Goal: Transaction & Acquisition: Purchase product/service

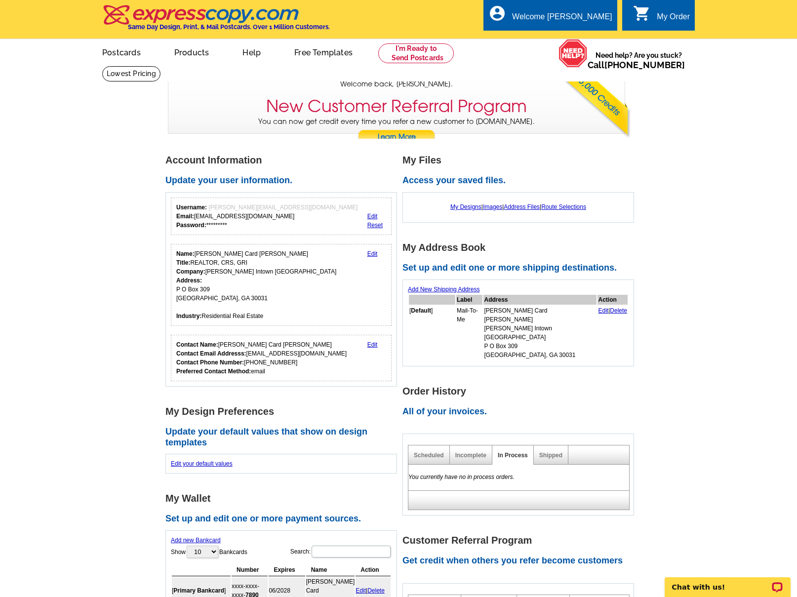
click at [371, 253] on link "Edit" at bounding box center [372, 253] width 10 height 7
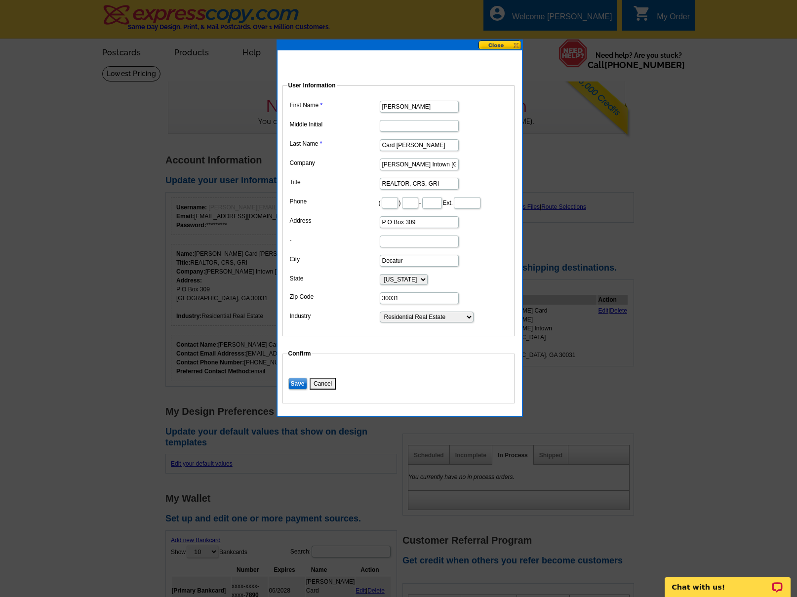
drag, startPoint x: 419, startPoint y: 220, endPoint x: 336, endPoint y: 218, distance: 82.9
click at [336, 218] on dl "First Name Darrell Middle Initial Last Name Card Harper Company Keller Williams…" at bounding box center [398, 210] width 222 height 225
type input "621 North Avenue NE"
type input "404"
type input "310"
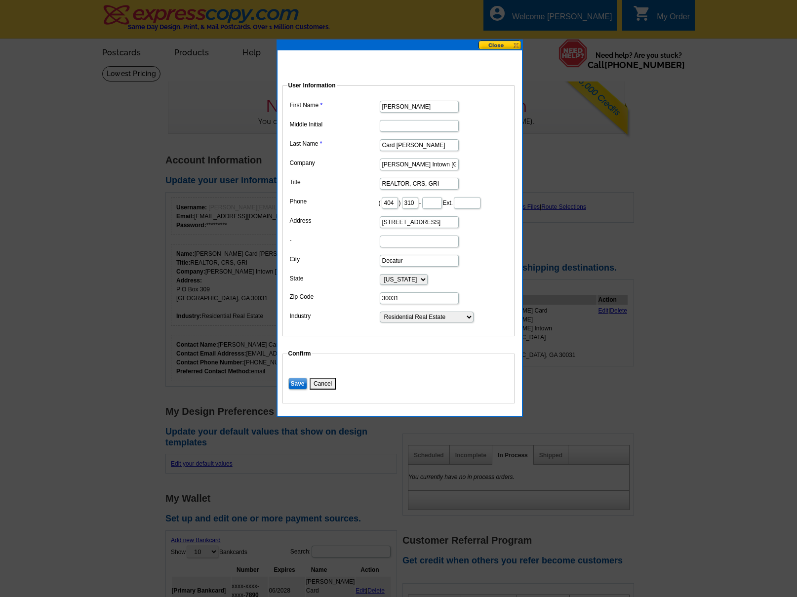
type input "8764"
type input "Suite C-50"
type input "[STREET_ADDRESS]"
drag, startPoint x: 409, startPoint y: 262, endPoint x: 348, endPoint y: 256, distance: 61.5
click at [348, 256] on dl "First Name Darrell Middle Initial Last Name Card Harper Company Keller Williams…" at bounding box center [398, 210] width 222 height 225
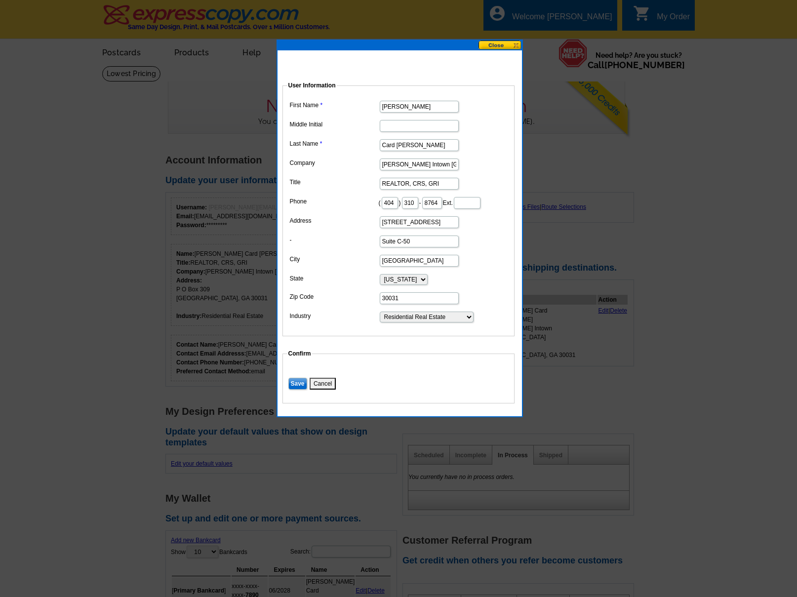
type input "Atlanta"
click at [388, 298] on input "30031" at bounding box center [419, 298] width 79 height 12
drag, startPoint x: 409, startPoint y: 299, endPoint x: 359, endPoint y: 295, distance: 50.0
click at [359, 295] on dl "First Name Darrell Middle Initial Last Name Card Harper Company Keller Williams…" at bounding box center [398, 210] width 222 height 225
type input "30308"
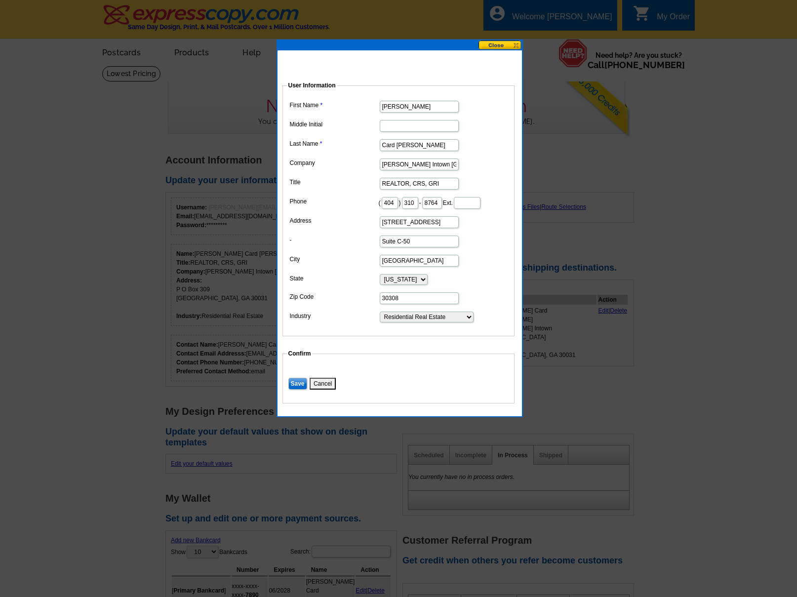
click at [288, 378] on input "Save" at bounding box center [297, 384] width 19 height 12
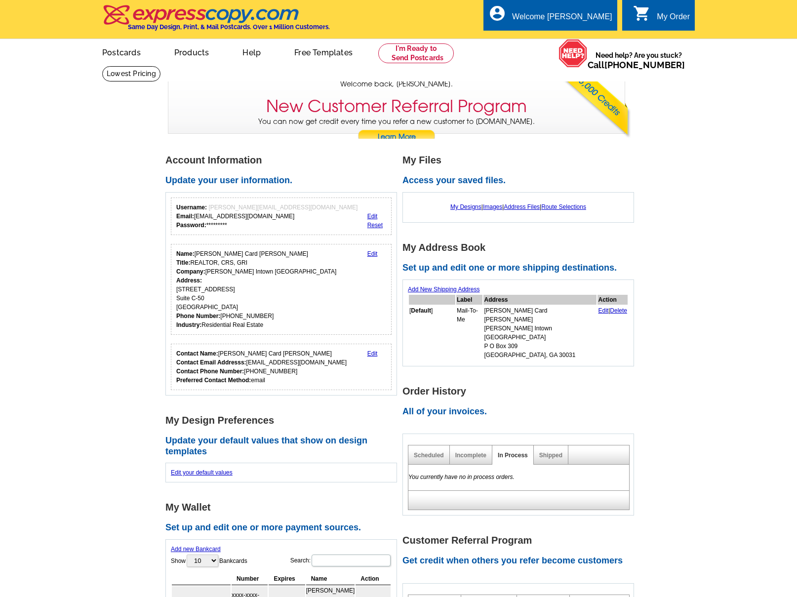
click at [667, 12] on div "My Order" at bounding box center [672, 19] width 33 height 14
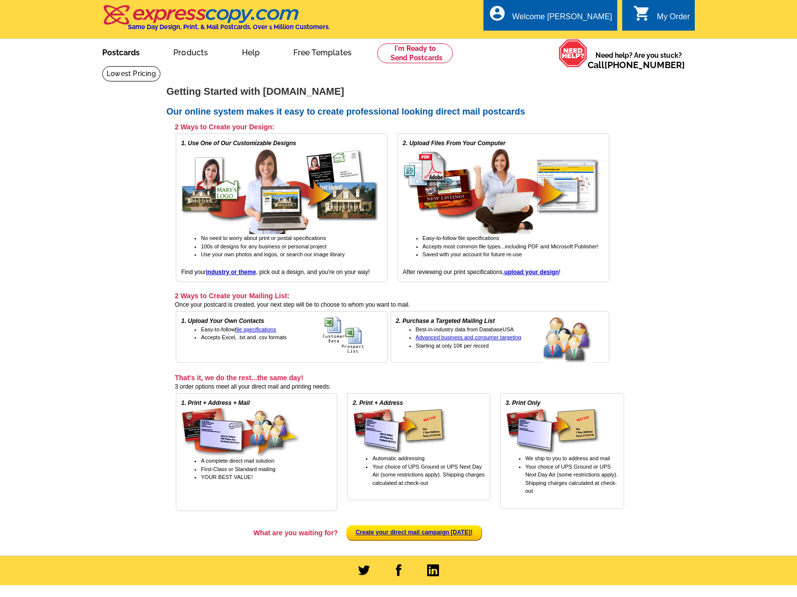
click at [125, 53] on link "Postcards" at bounding box center [120, 51] width 69 height 23
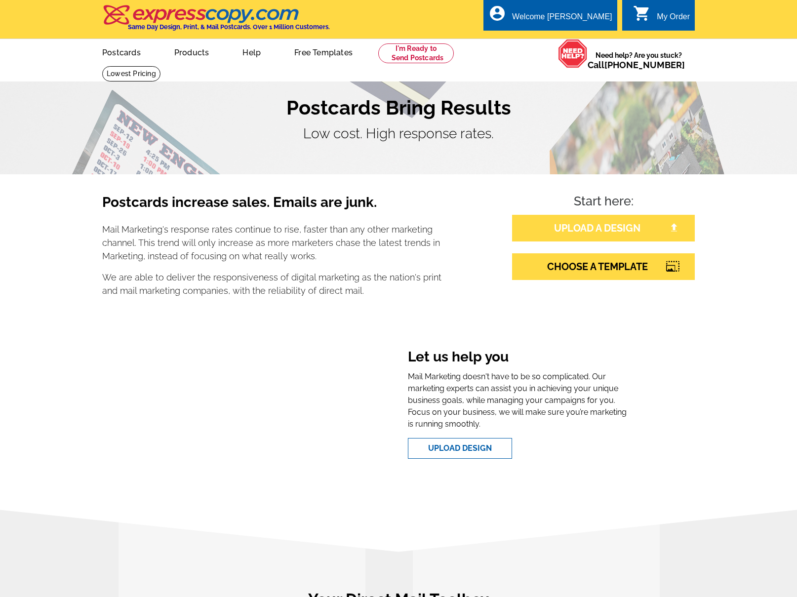
click at [604, 231] on link "UPLOAD A DESIGN" at bounding box center [603, 228] width 183 height 27
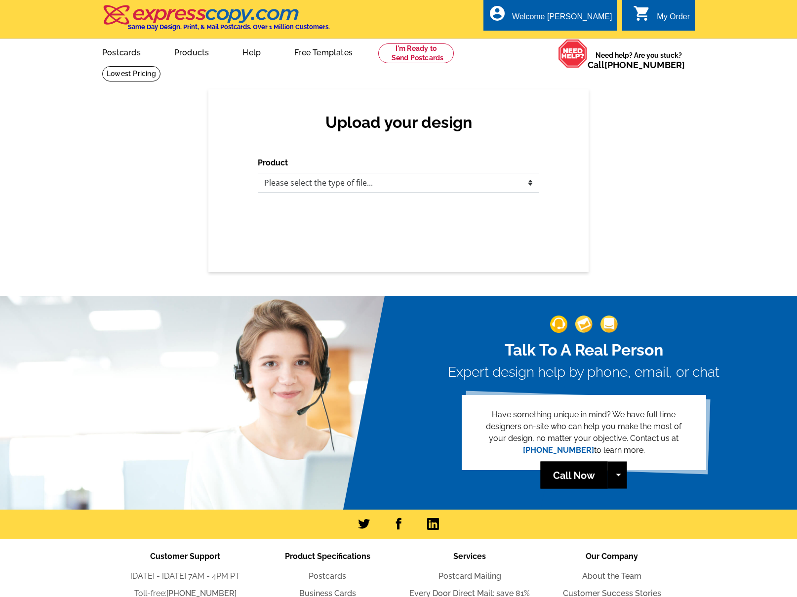
click at [343, 187] on select "Please select the type of file... Postcards Business Cards Letters and flyers G…" at bounding box center [398, 183] width 281 height 20
select select "1"
click at [258, 173] on select "Please select the type of file... Postcards Business Cards Letters and flyers G…" at bounding box center [398, 183] width 281 height 20
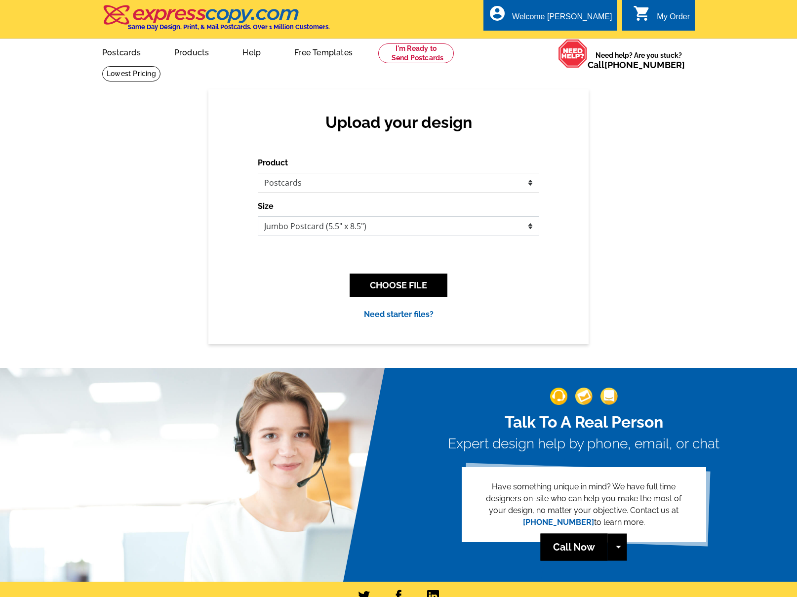
click at [320, 229] on select "Jumbo Postcard (5.5" x 8.5") Regular Postcard (4.25" x 5.6") Panoramic Postcard…" at bounding box center [398, 226] width 281 height 20
select select "9"
click at [258, 216] on select "Jumbo Postcard (5.5" x 8.5") Regular Postcard (4.25" x 5.6") Panoramic Postcard…" at bounding box center [398, 226] width 281 height 20
click at [409, 287] on button "CHOOSE FILE" at bounding box center [398, 284] width 98 height 23
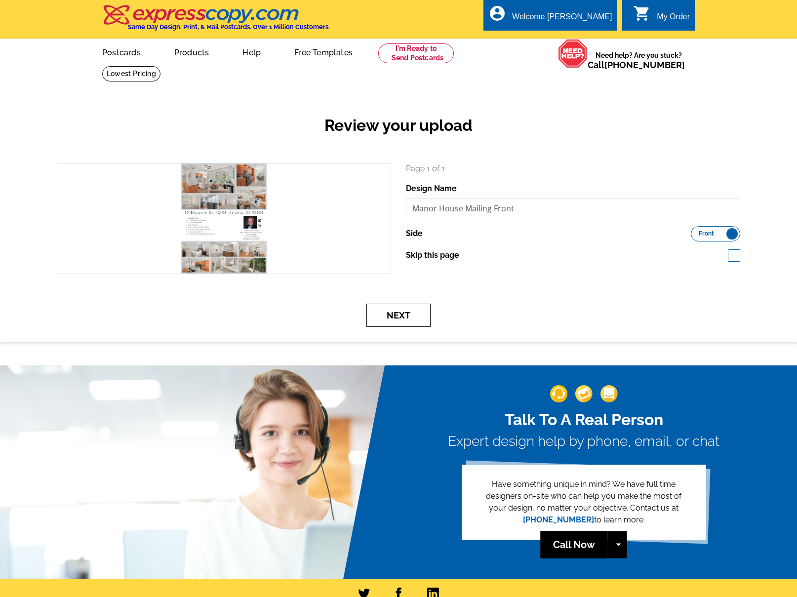
click at [404, 315] on button "Next" at bounding box center [398, 315] width 64 height 23
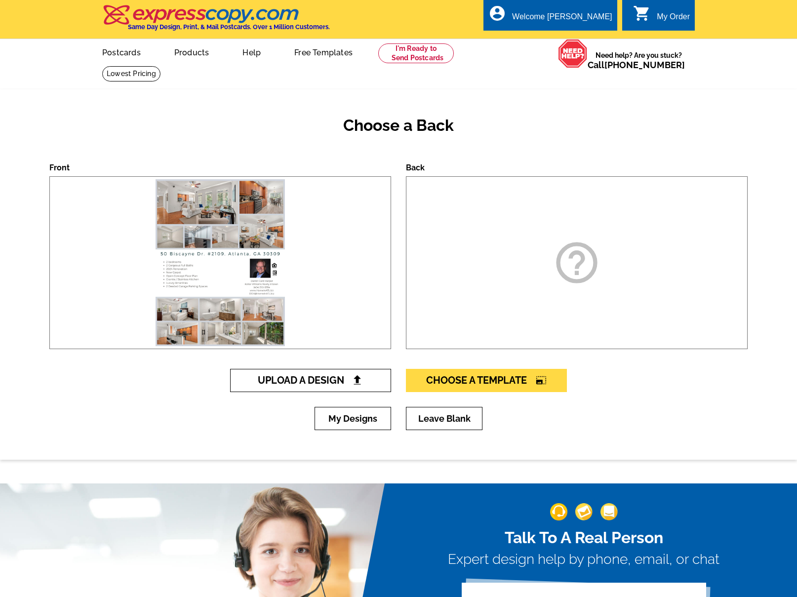
click at [364, 382] on link "Upload A Design" at bounding box center [310, 380] width 161 height 23
click at [332, 382] on span "Upload A Design" at bounding box center [311, 380] width 106 height 12
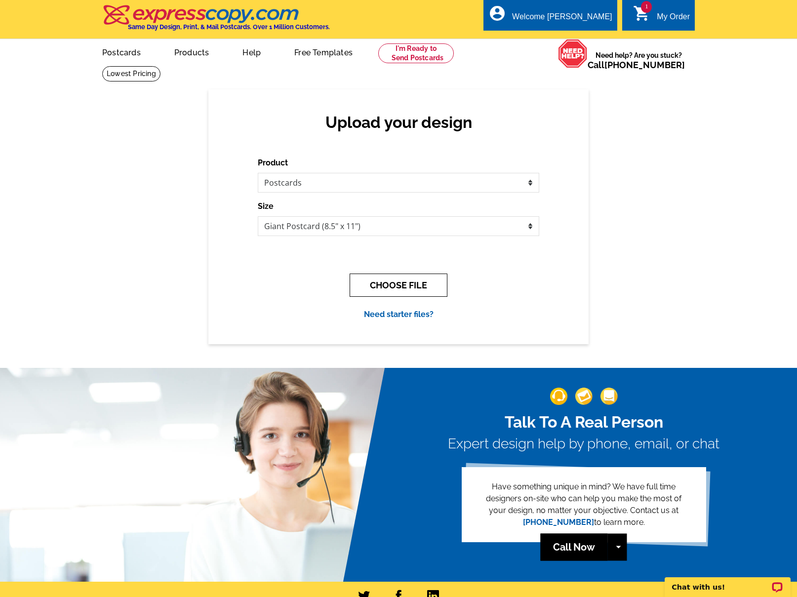
click at [403, 285] on button "CHOOSE FILE" at bounding box center [398, 284] width 98 height 23
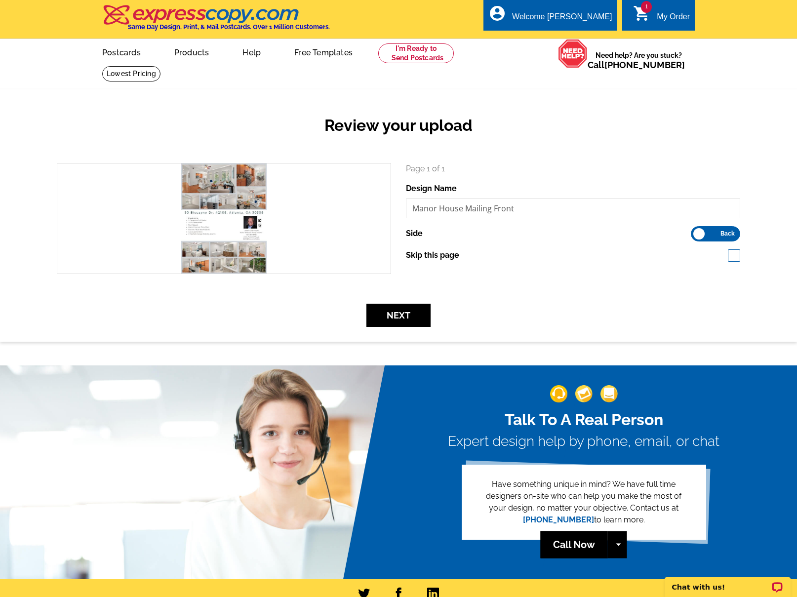
drag, startPoint x: 698, startPoint y: 233, endPoint x: 743, endPoint y: 231, distance: 45.5
click at [743, 231] on div "Page 1 of 1 Design Name Manor House Mailing Front Side Front Back Skip this page" at bounding box center [572, 218] width 349 height 111
click at [737, 234] on label "Front Back" at bounding box center [714, 233] width 49 height 15
click at [695, 231] on input "Front Back" at bounding box center [695, 231] width 0 height 0
click at [704, 232] on span "Front" at bounding box center [705, 233] width 15 height 5
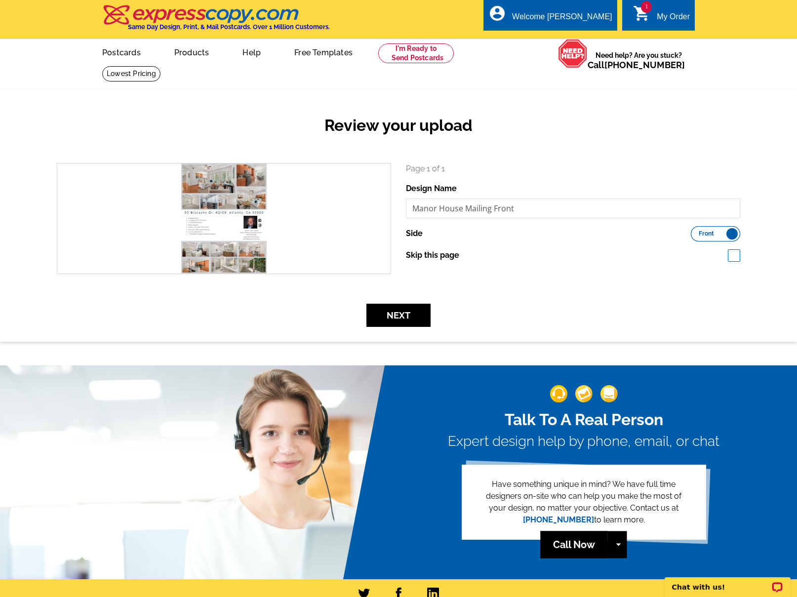
click at [695, 231] on input "Front Back" at bounding box center [695, 231] width 0 height 0
drag, startPoint x: 527, startPoint y: 206, endPoint x: 392, endPoint y: 206, distance: 134.2
click at [392, 206] on div "search Page 1 of 1 Design Name Manor House Mailing Front Side Front Back" at bounding box center [398, 218] width 698 height 111
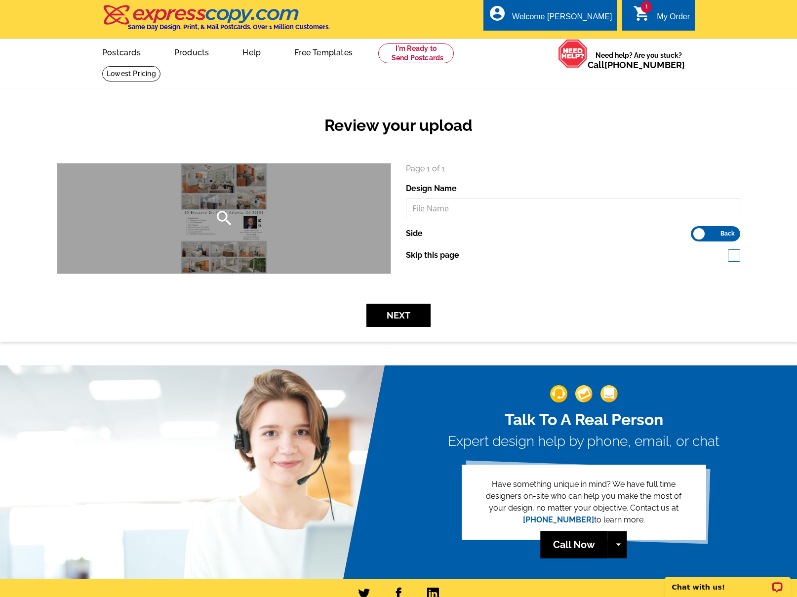
click at [315, 231] on div "search" at bounding box center [223, 218] width 333 height 110
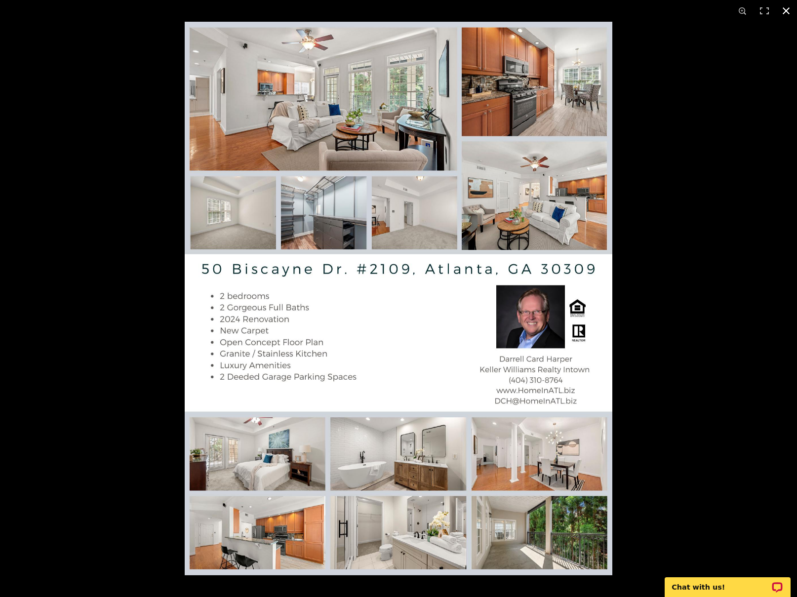
click at [785, 12] on button at bounding box center [786, 11] width 22 height 22
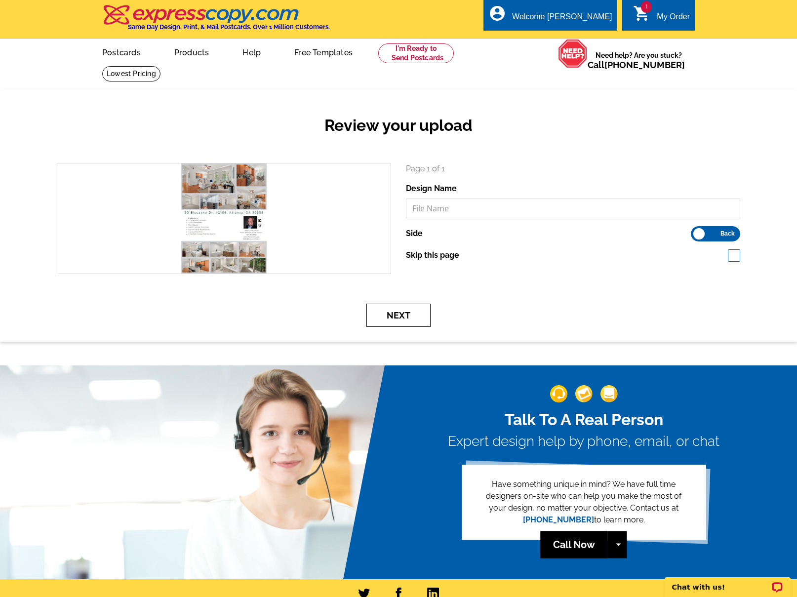
click at [404, 318] on button "Next" at bounding box center [398, 315] width 64 height 23
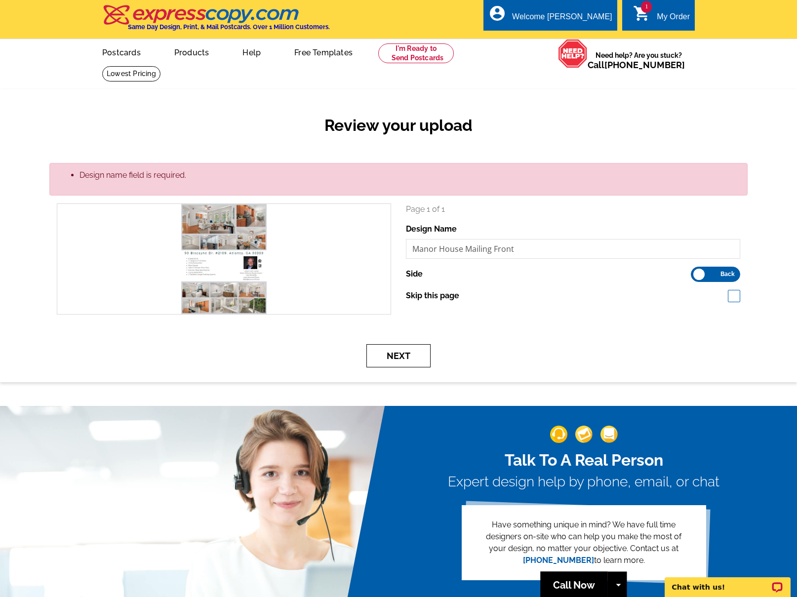
click at [395, 353] on button "Next" at bounding box center [398, 355] width 64 height 23
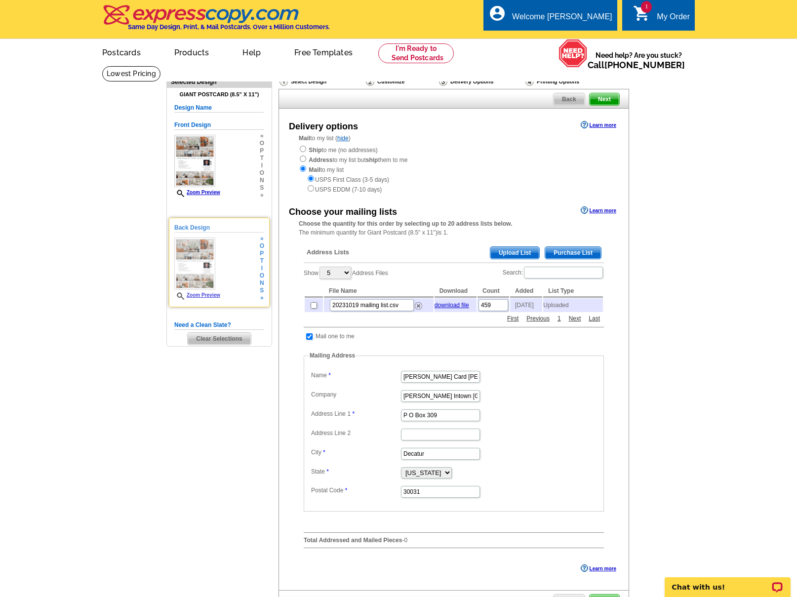
click at [262, 265] on span "i" at bounding box center [262, 268] width 4 height 7
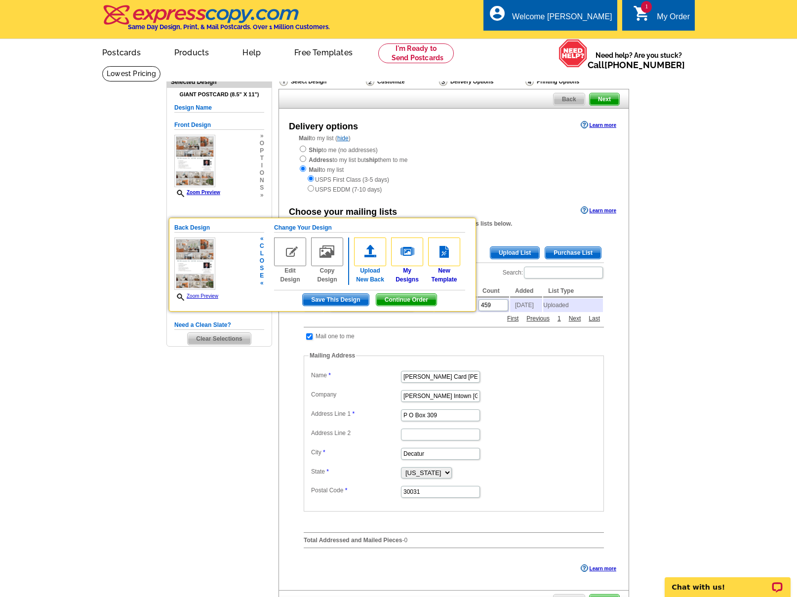
click at [375, 251] on img at bounding box center [370, 251] width 32 height 29
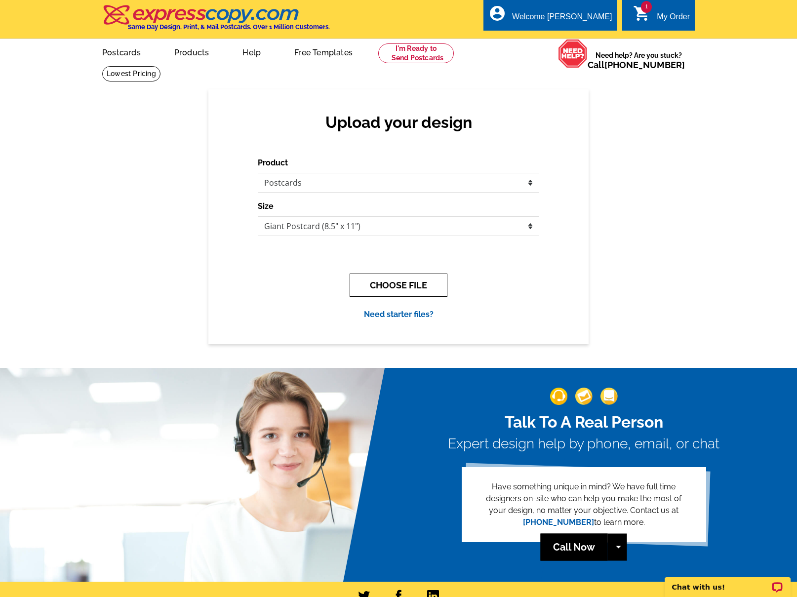
click at [386, 284] on button "CHOOSE FILE" at bounding box center [398, 284] width 98 height 23
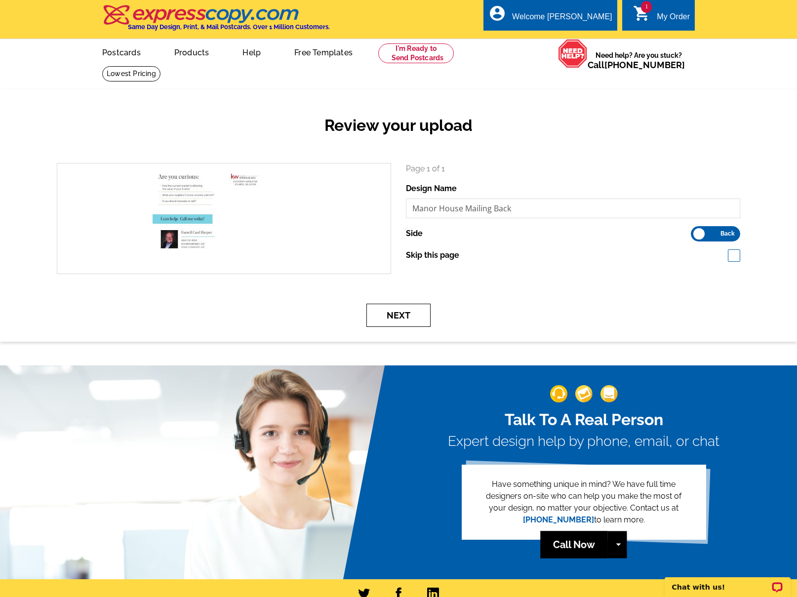
click at [396, 313] on button "Next" at bounding box center [398, 315] width 64 height 23
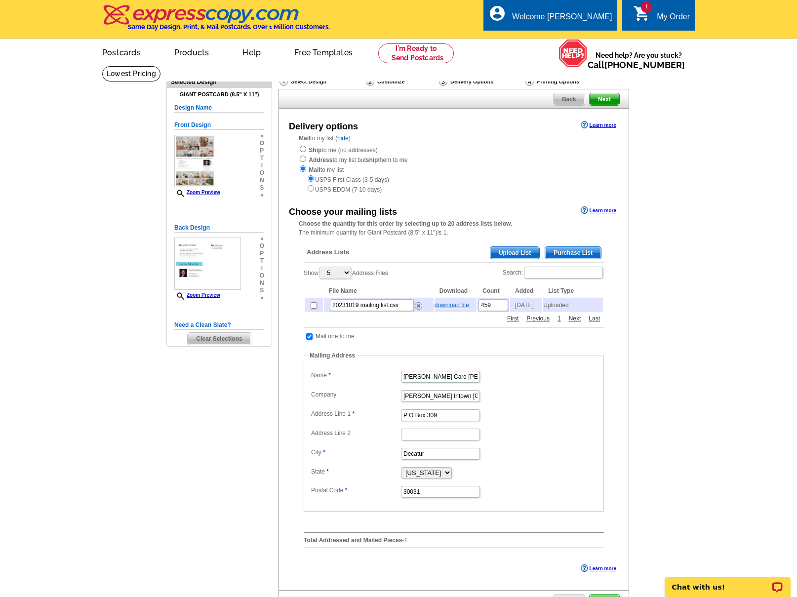
click at [444, 306] on link "download file" at bounding box center [451, 305] width 35 height 7
click at [420, 307] on img at bounding box center [418, 305] width 7 height 7
click at [459, 306] on link "download file" at bounding box center [451, 305] width 35 height 7
click at [527, 253] on span "Upload List" at bounding box center [514, 253] width 49 height 12
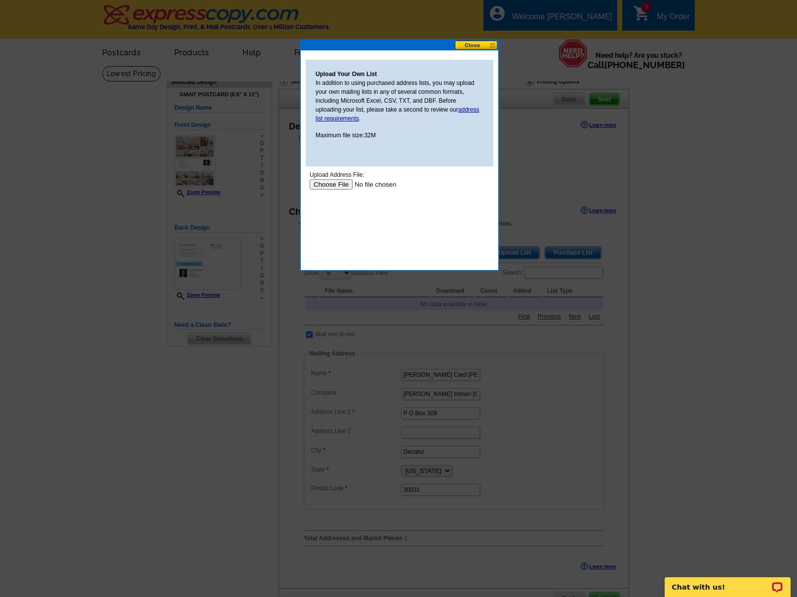
click at [332, 182] on input "file" at bounding box center [371, 184] width 125 height 10
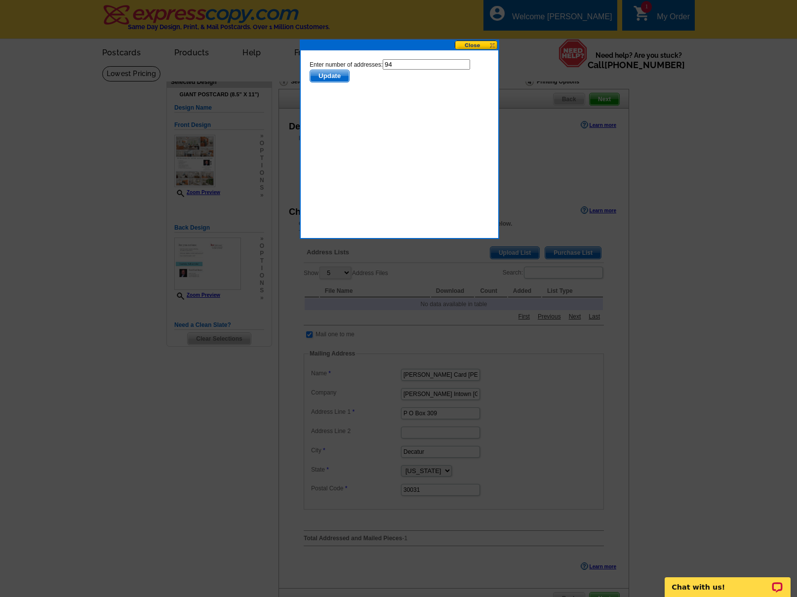
click at [333, 75] on span "Update" at bounding box center [329, 76] width 39 height 12
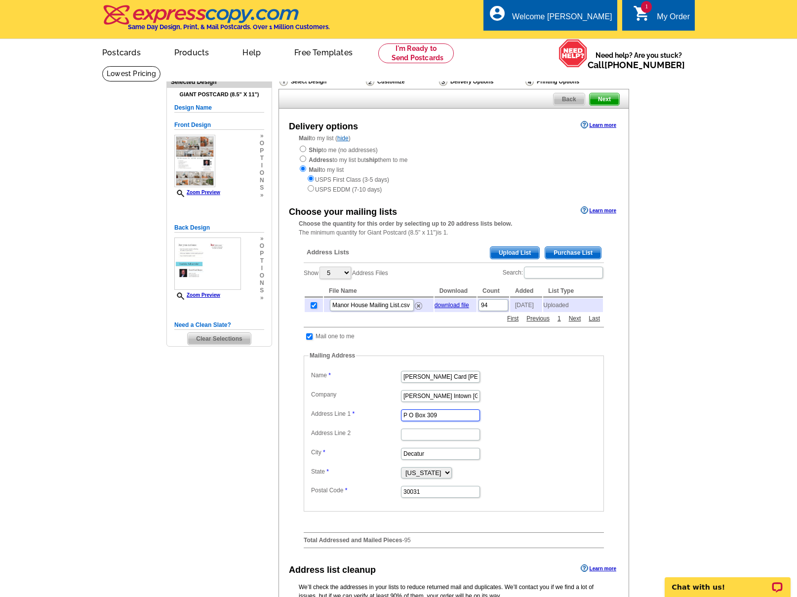
drag, startPoint x: 444, startPoint y: 419, endPoint x: 386, endPoint y: 412, distance: 58.2
click at [386, 412] on dd "P O Box 309" at bounding box center [453, 414] width 290 height 15
type input "[STREET_ADDRESS]"
type input "Suite C-50"
drag, startPoint x: 435, startPoint y: 459, endPoint x: 367, endPoint y: 457, distance: 67.6
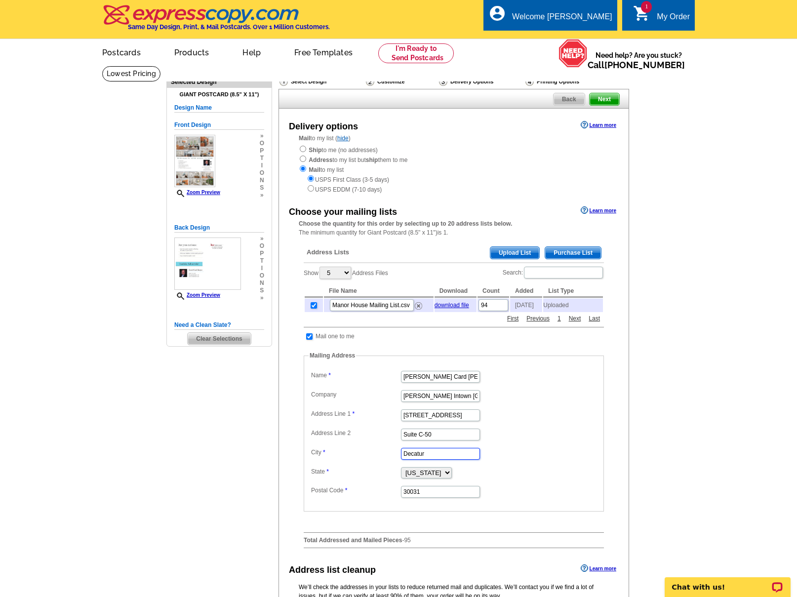
click at [367, 457] on dl "Label Mail-To-Me Name Darrell Card Harper Company Keller Williams Intown Atlant…" at bounding box center [453, 433] width 290 height 130
type input "Atlanta"
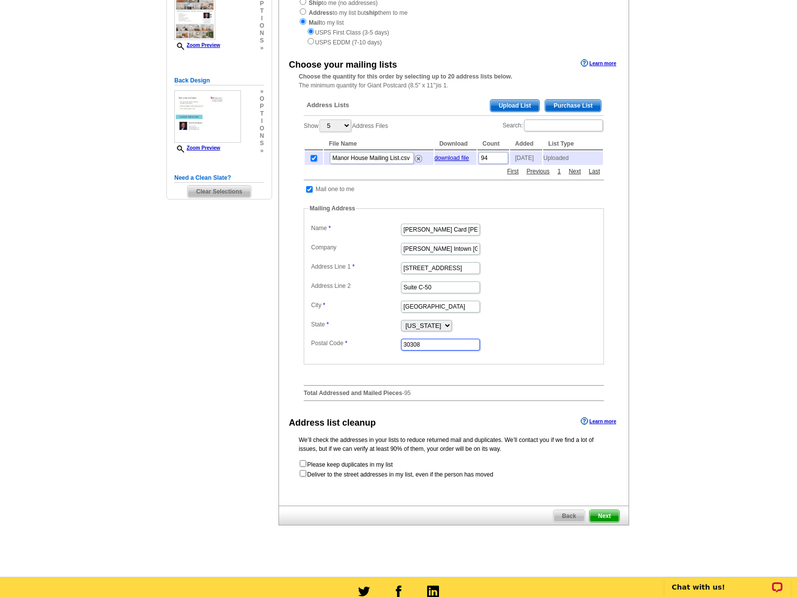
scroll to position [148, 0]
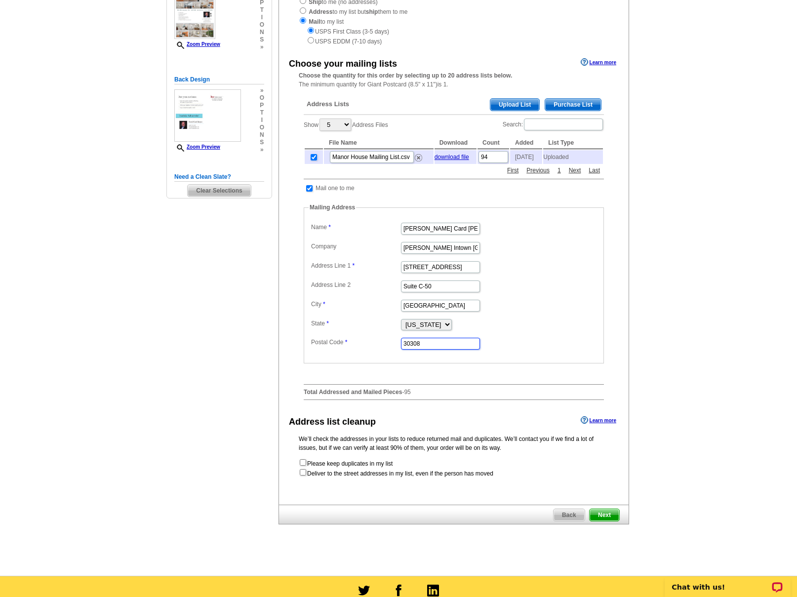
type input "30308"
click at [610, 518] on span "Next" at bounding box center [604, 515] width 30 height 12
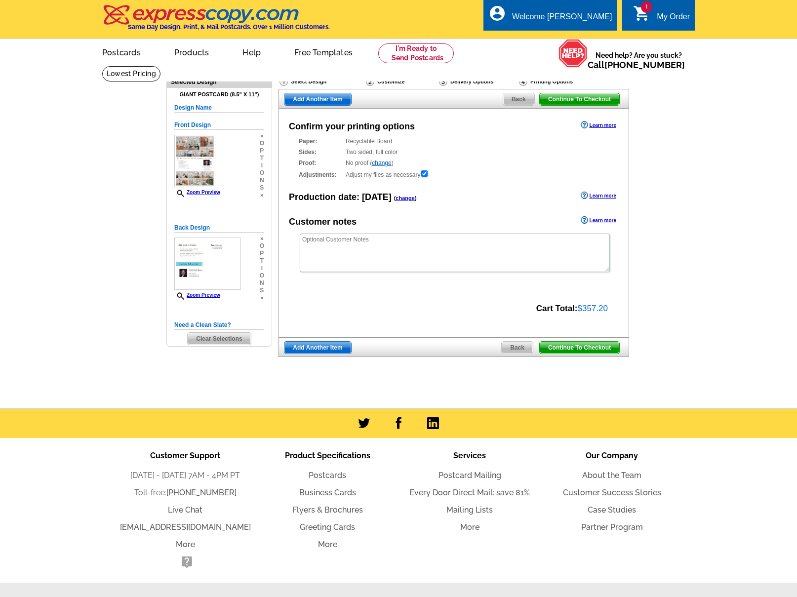
drag, startPoint x: 0, startPoint y: 0, endPoint x: 700, endPoint y: 86, distance: 705.1
click at [700, 86] on main "Need Help? call [PHONE_NUMBER], chat with support, or have our designers make s…" at bounding box center [398, 237] width 797 height 343
click at [379, 162] on link "change" at bounding box center [381, 162] width 19 height 7
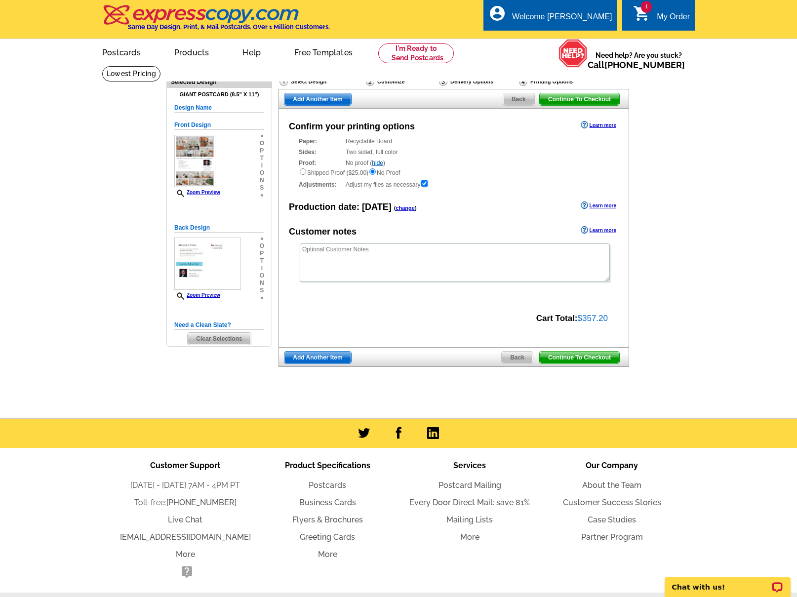
click at [571, 357] on span "Continue To Checkout" at bounding box center [578, 357] width 79 height 12
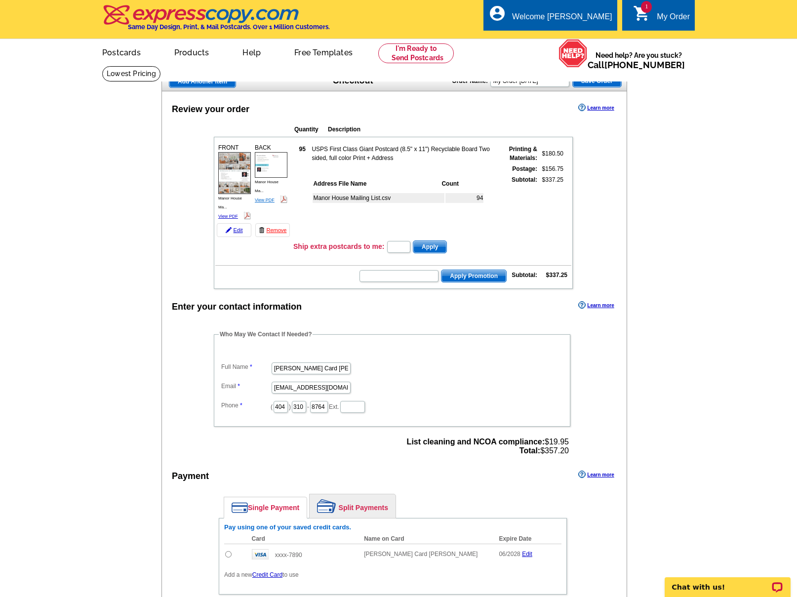
click at [269, 199] on link "View PDF" at bounding box center [265, 199] width 20 height 5
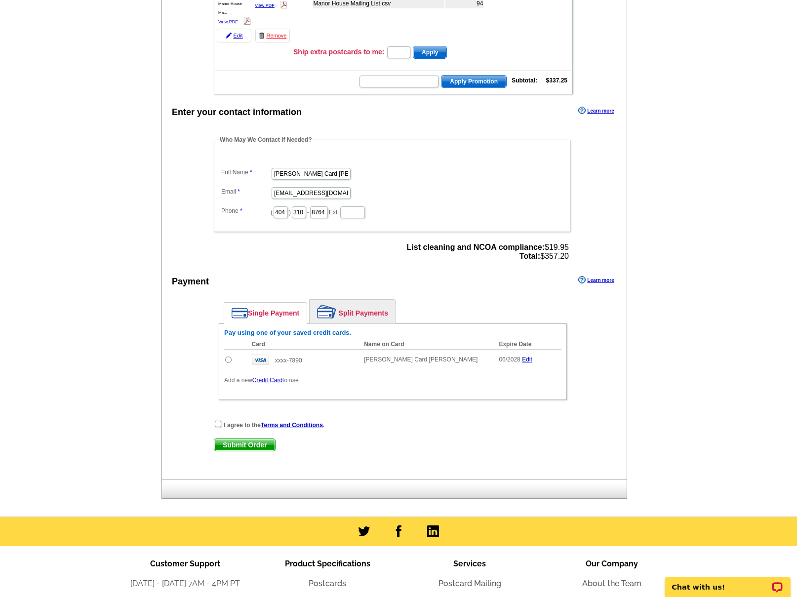
scroll to position [215, 0]
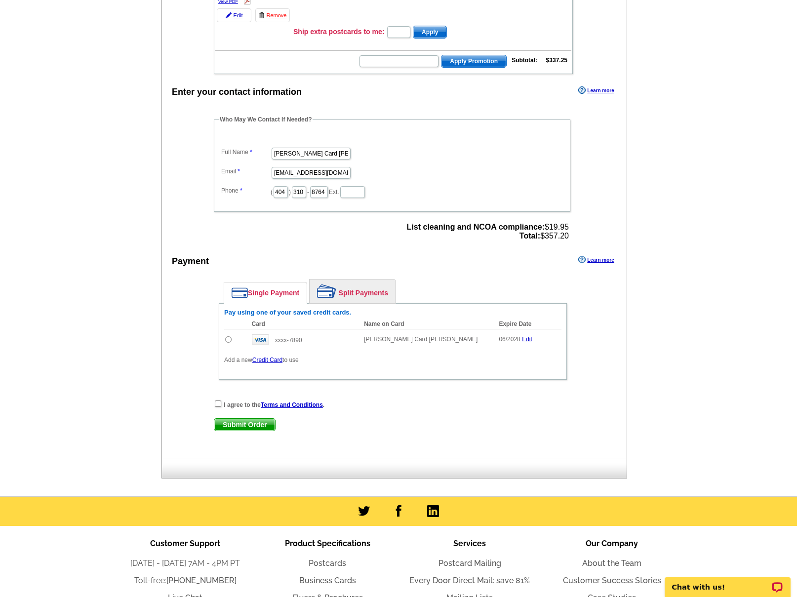
click at [268, 359] on link "Credit Card" at bounding box center [267, 359] width 30 height 7
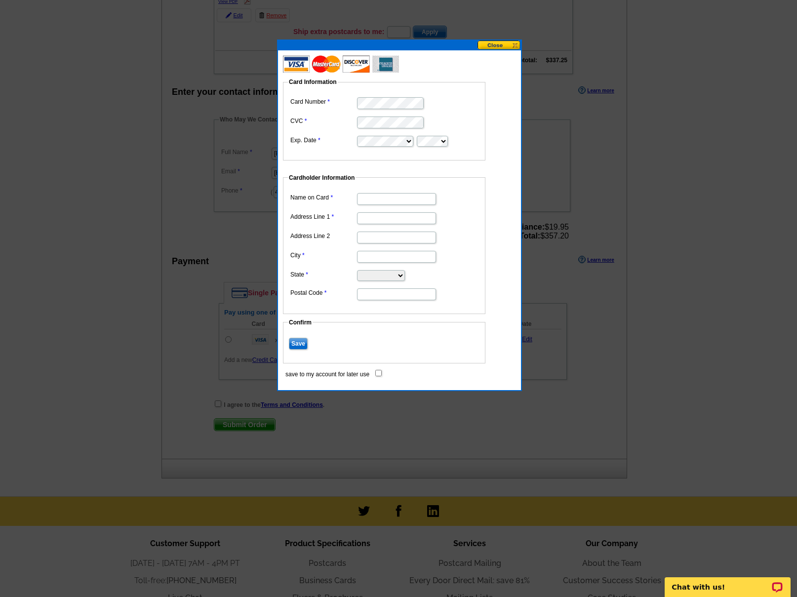
type input "[PERSON_NAME] Card [PERSON_NAME]"
click at [372, 219] on input "Address Line 1" at bounding box center [396, 218] width 79 height 12
type input "[STREET_ADDRESS]"
type input "TUCKER"
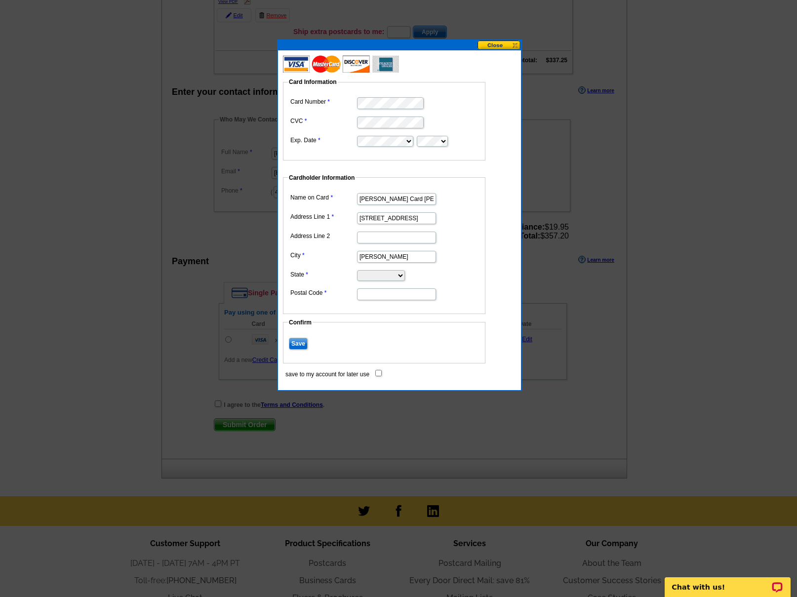
select select "GA"
type input "30084"
click at [379, 372] on input "save to my account for later use" at bounding box center [378, 373] width 6 height 6
checkbox input "true"
click at [304, 343] on input "Save" at bounding box center [298, 344] width 19 height 12
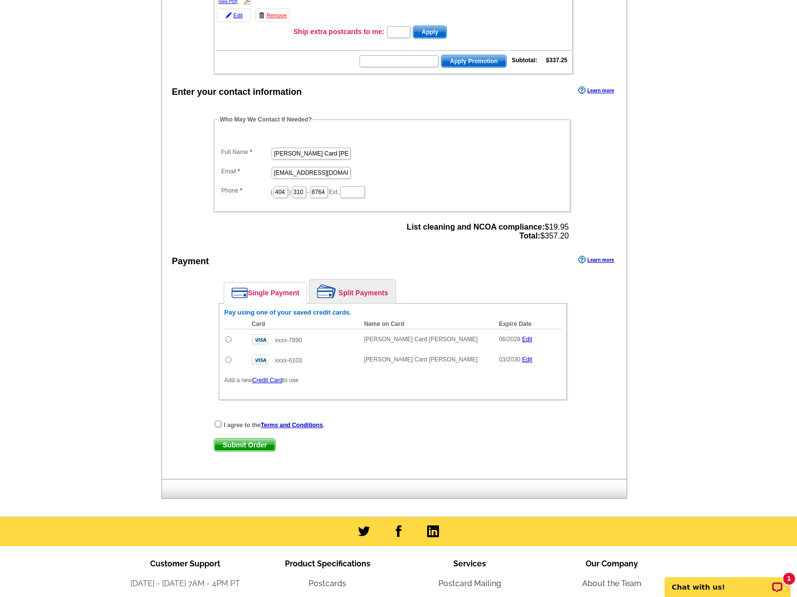
click at [230, 360] on input "radio" at bounding box center [228, 359] width 6 height 6
radio input "true"
click at [219, 425] on input "checkbox" at bounding box center [218, 423] width 6 height 6
checkbox input "true"
click at [247, 444] on span "Submit Order" at bounding box center [244, 445] width 61 height 12
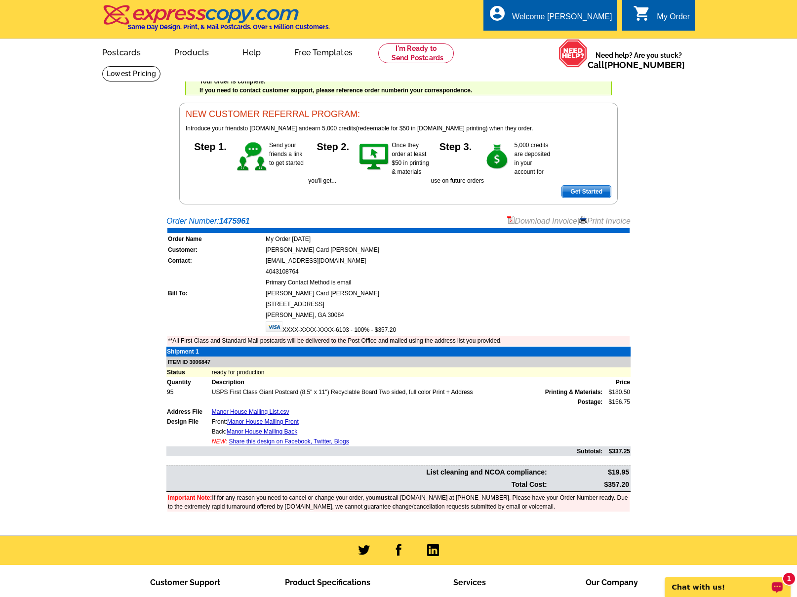
click at [786, 578] on div "1" at bounding box center [789, 579] width 12 height 12
